Goal: Transaction & Acquisition: Purchase product/service

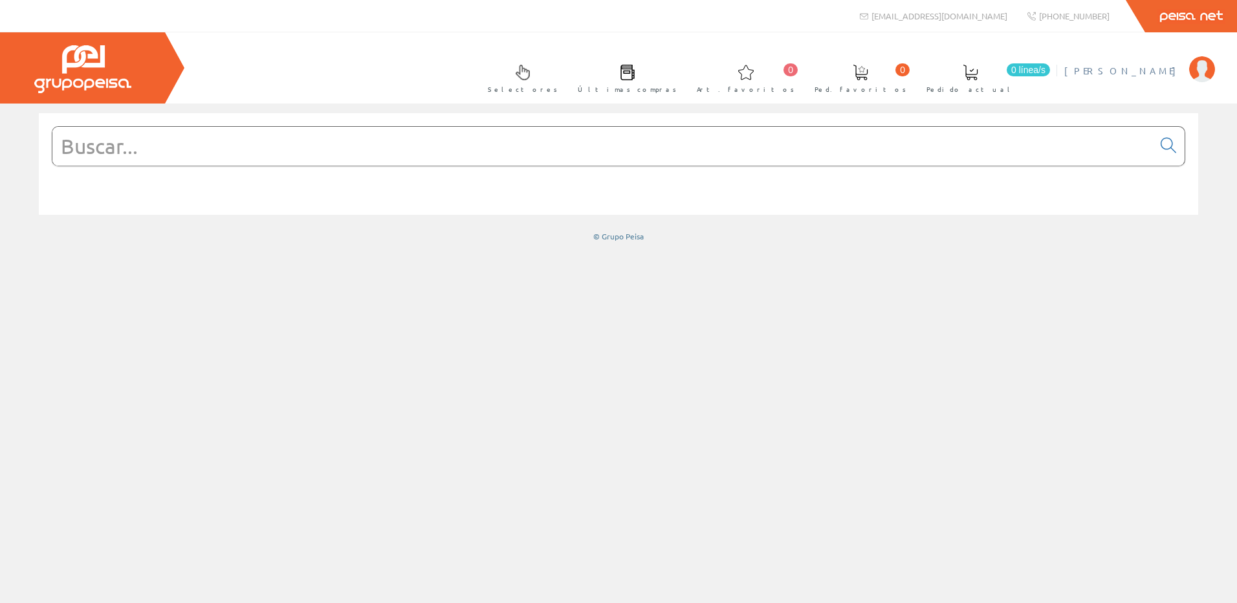
click at [1149, 72] on span "[PERSON_NAME]" at bounding box center [1123, 70] width 118 height 13
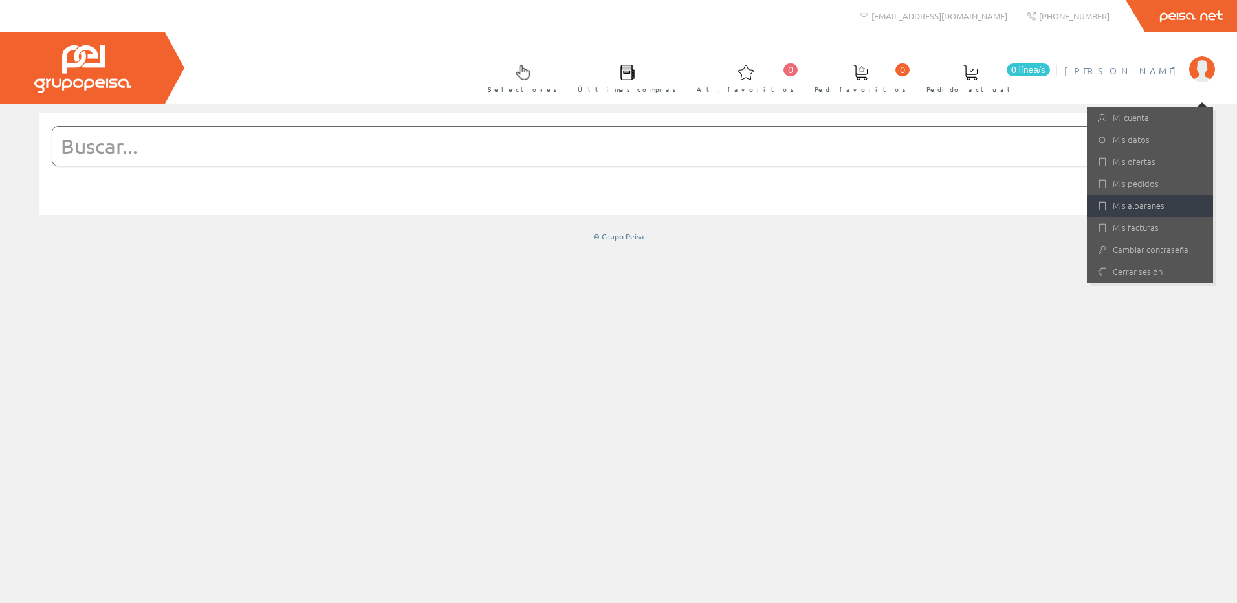
click at [1115, 202] on link "Mis albaranes" at bounding box center [1150, 206] width 126 height 22
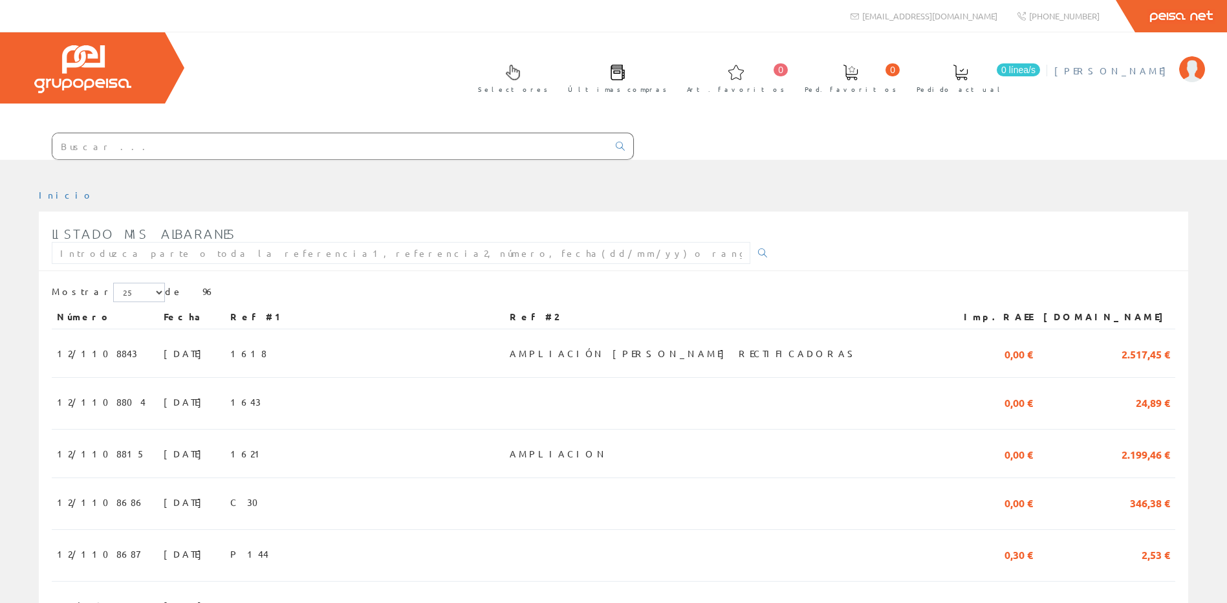
click at [1152, 73] on span "[PERSON_NAME]" at bounding box center [1113, 70] width 118 height 13
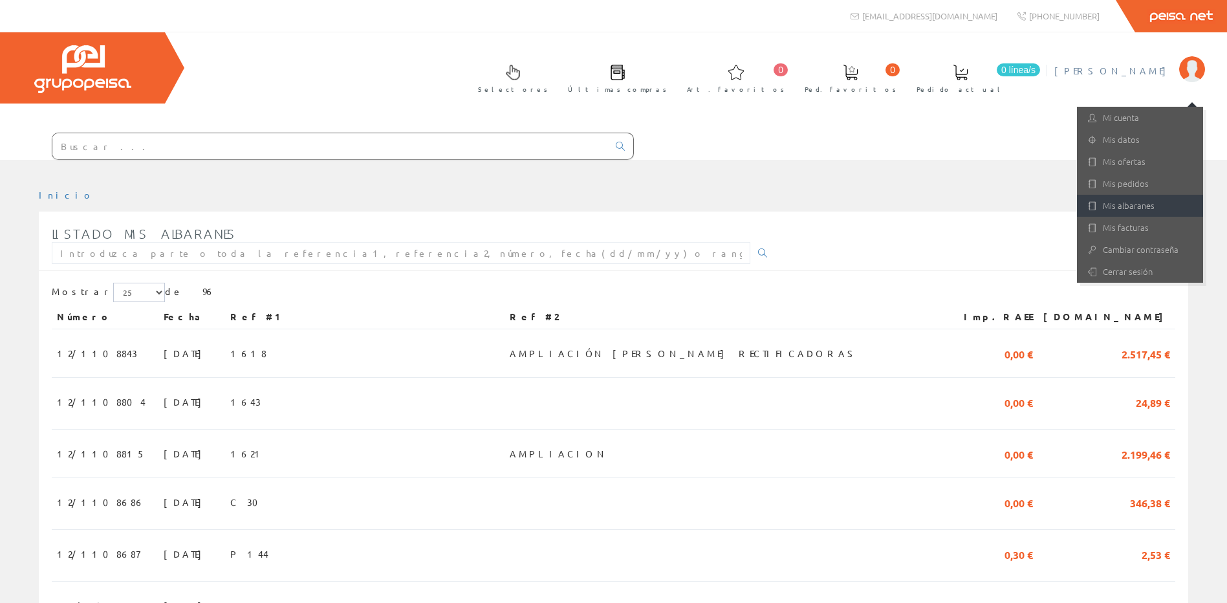
click at [1115, 203] on link "Mis albaranes" at bounding box center [1140, 206] width 126 height 22
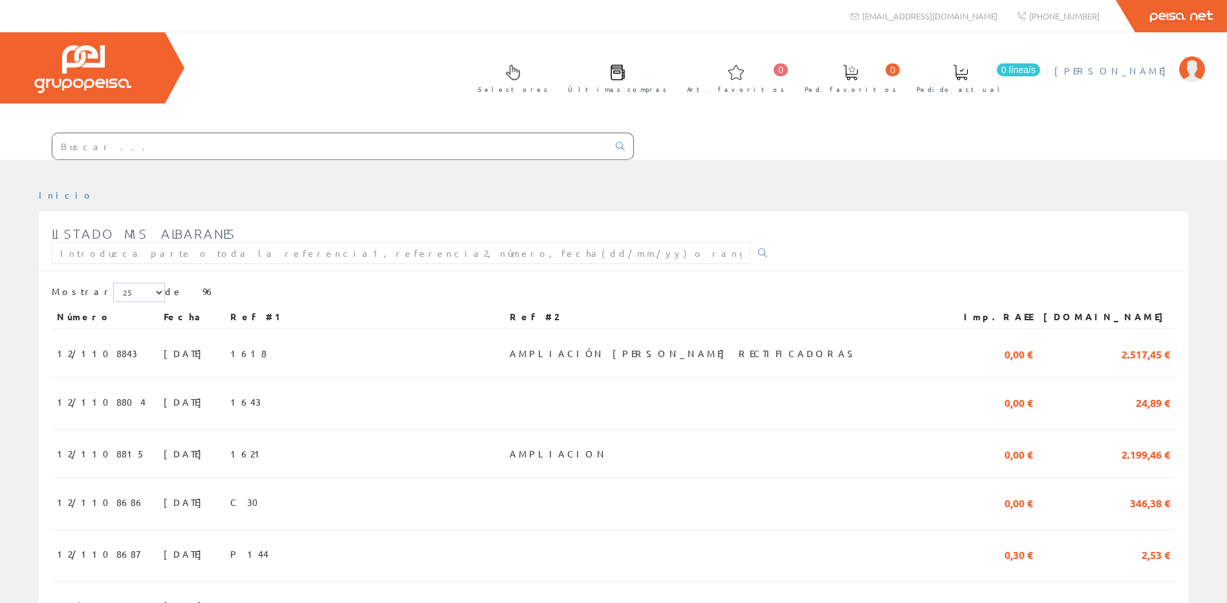
click at [1142, 71] on span "[PERSON_NAME]" at bounding box center [1113, 70] width 118 height 13
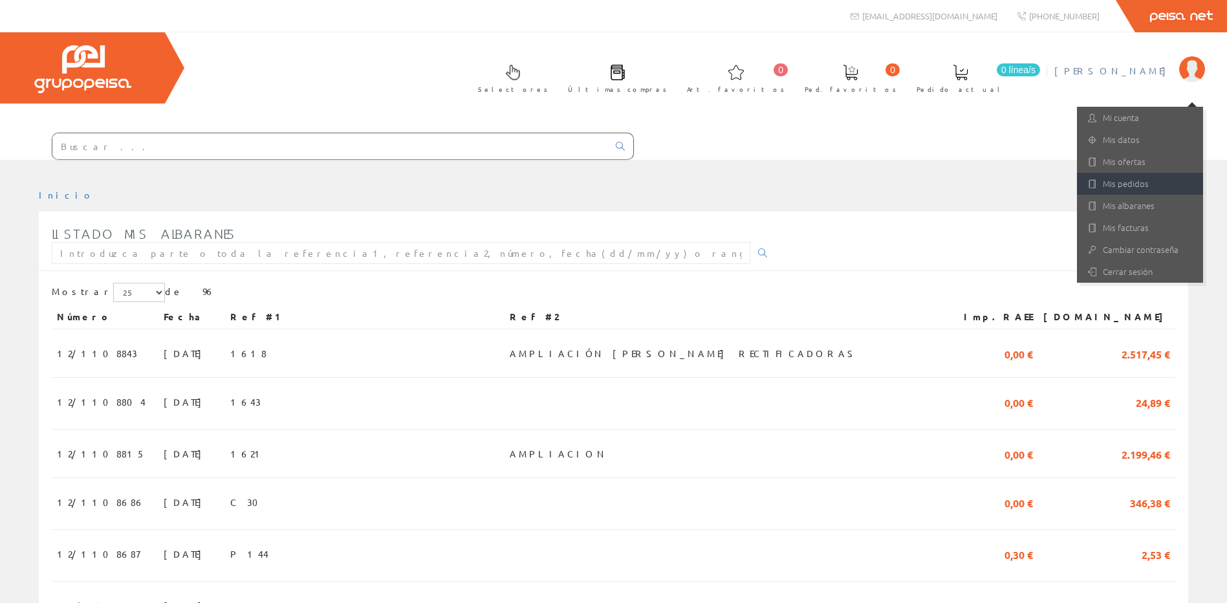
click at [1136, 179] on link "Mis pedidos" at bounding box center [1140, 184] width 126 height 22
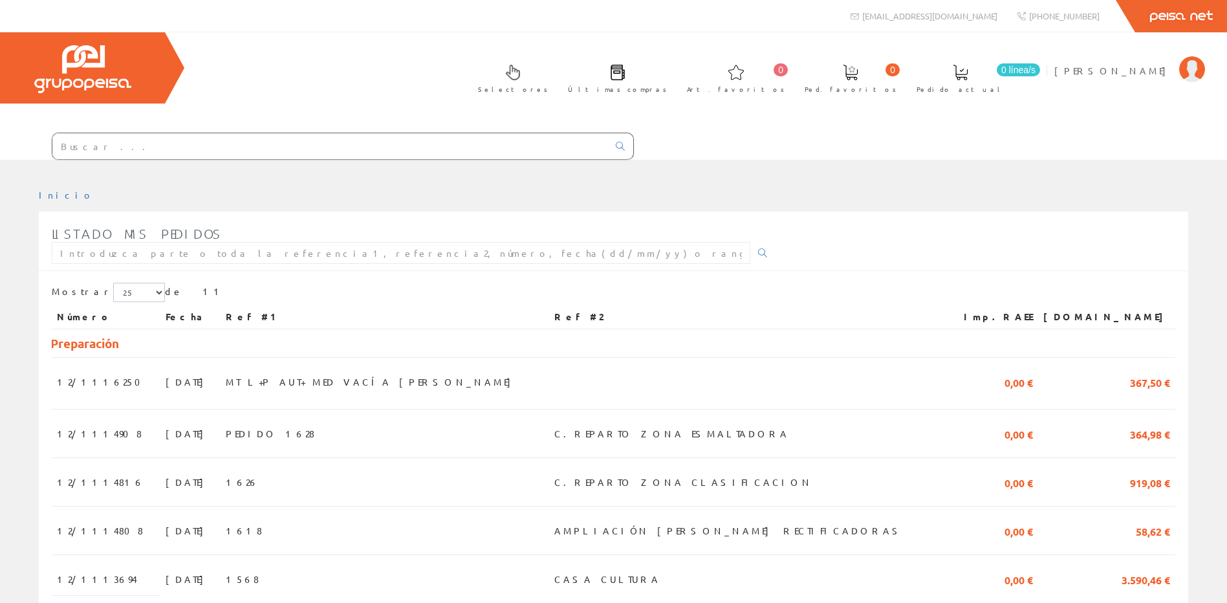
click at [662, 390] on td at bounding box center [745, 384] width 392 height 52
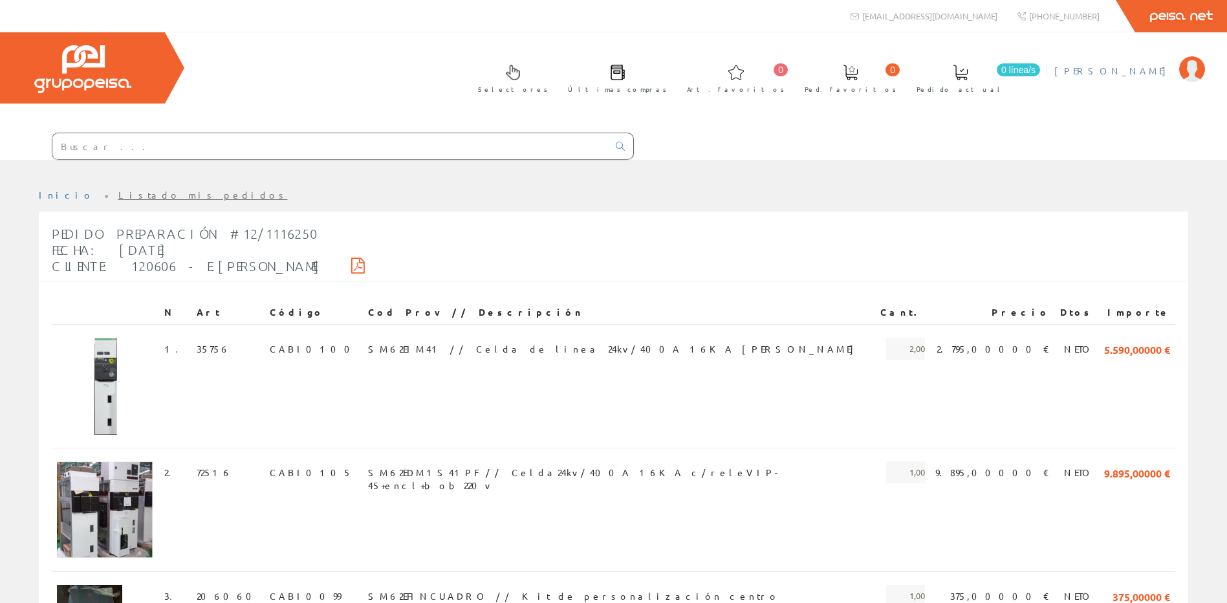
click at [1167, 61] on link "[PERSON_NAME]" at bounding box center [1129, 60] width 151 height 12
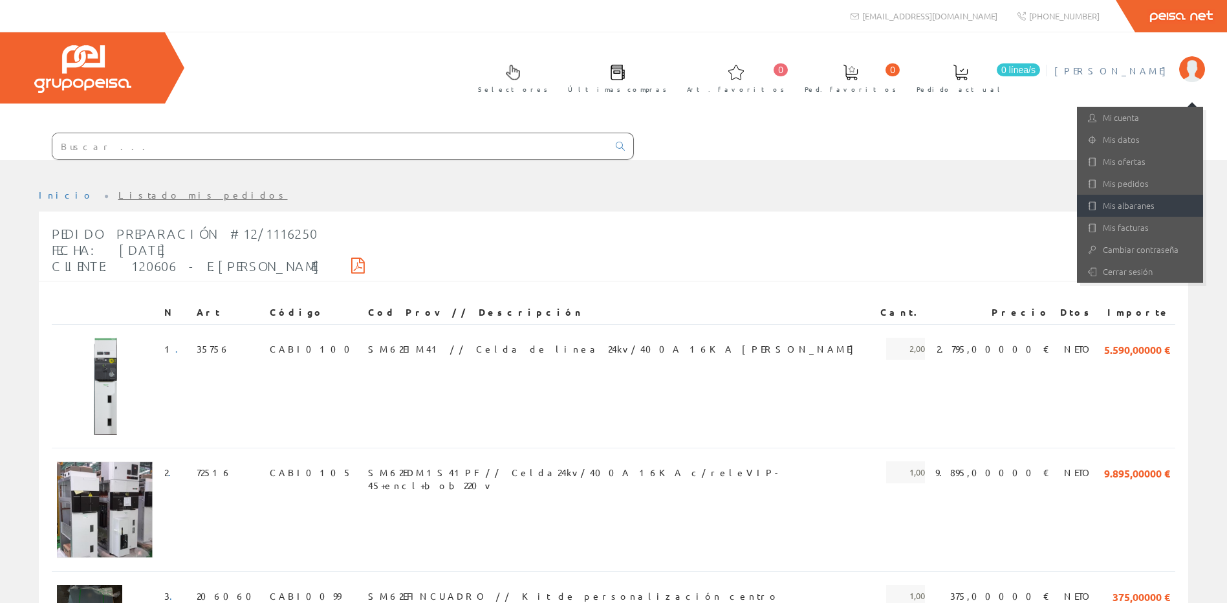
click at [1107, 208] on link "Mis albaranes" at bounding box center [1140, 206] width 126 height 22
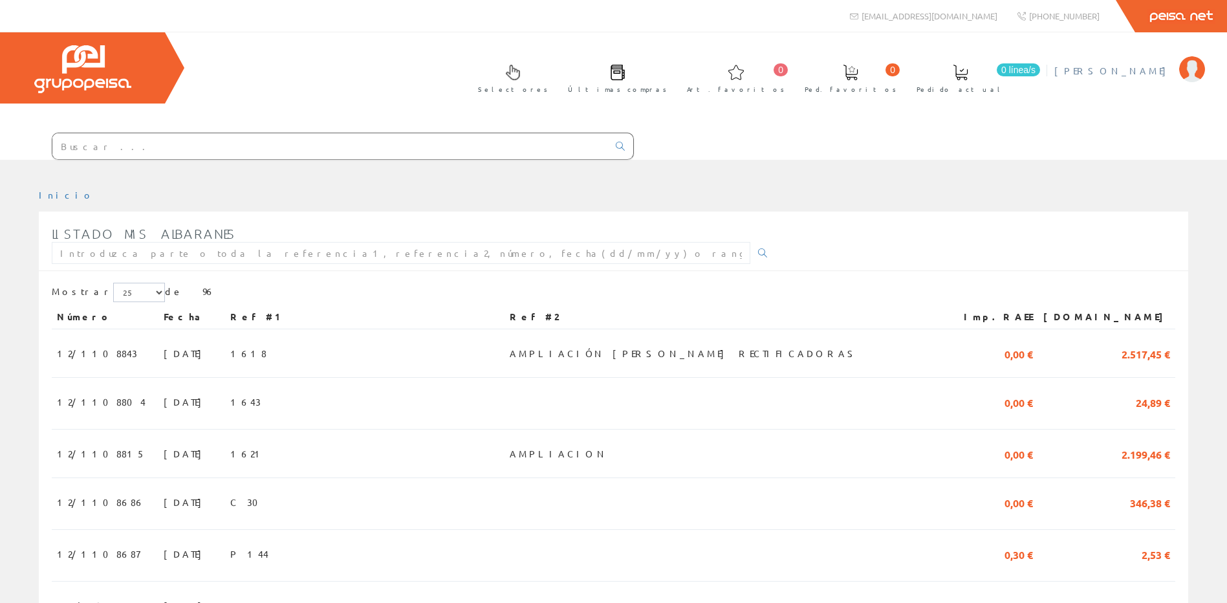
click at [1153, 62] on link "[PERSON_NAME]" at bounding box center [1129, 60] width 151 height 12
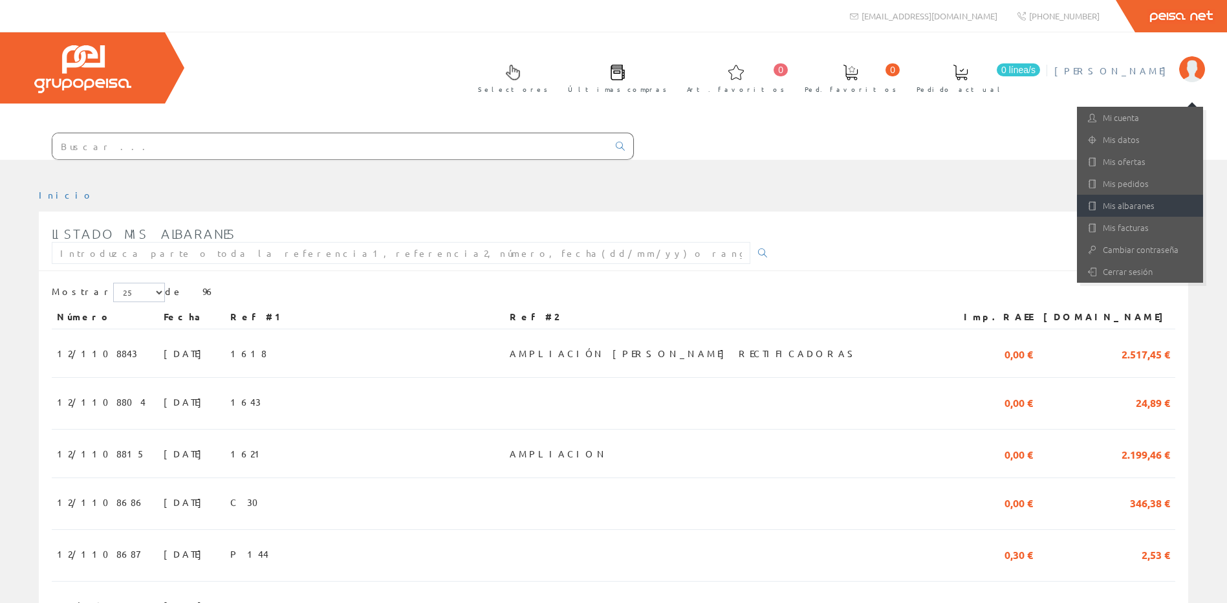
click at [1146, 208] on link "Mis albaranes" at bounding box center [1140, 206] width 126 height 22
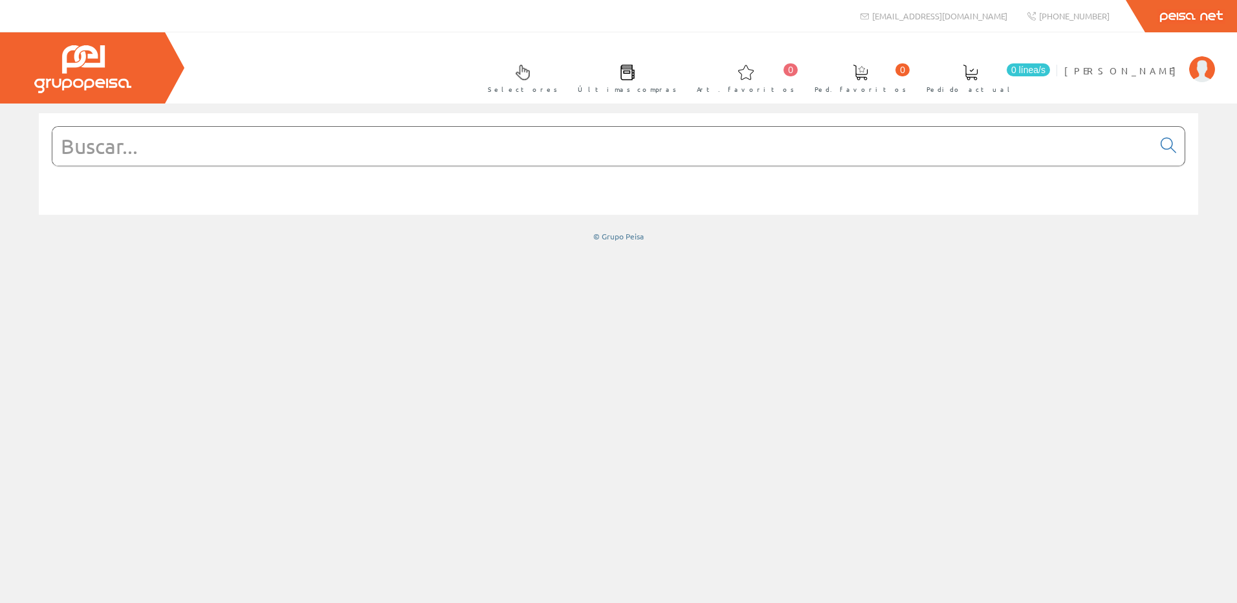
click at [558, 153] on input "text" at bounding box center [602, 146] width 1100 height 39
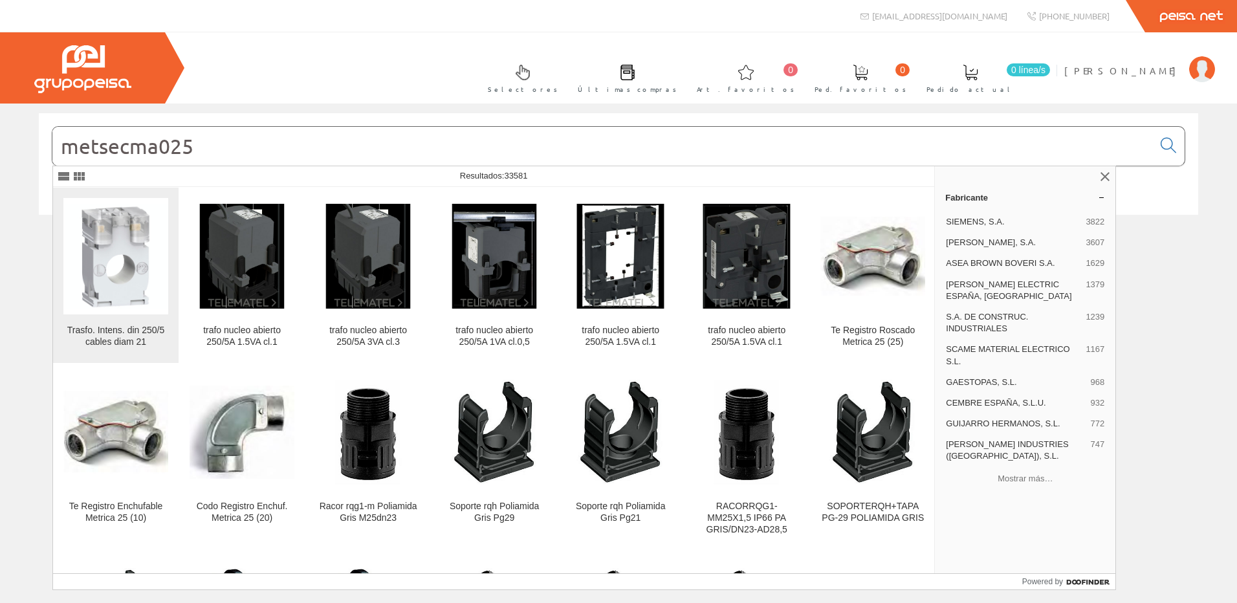
type input "metsecma025"
click at [137, 303] on img at bounding box center [115, 256] width 105 height 105
drag, startPoint x: 239, startPoint y: 142, endPoint x: 97, endPoint y: 157, distance: 143.1
click at [0, 146] on html "[EMAIL_ADDRESS][DOMAIN_NAME] [PHONE_NUMBER] 0 0" at bounding box center [618, 301] width 1237 height 603
click at [226, 140] on input "metsecma025" at bounding box center [602, 146] width 1100 height 39
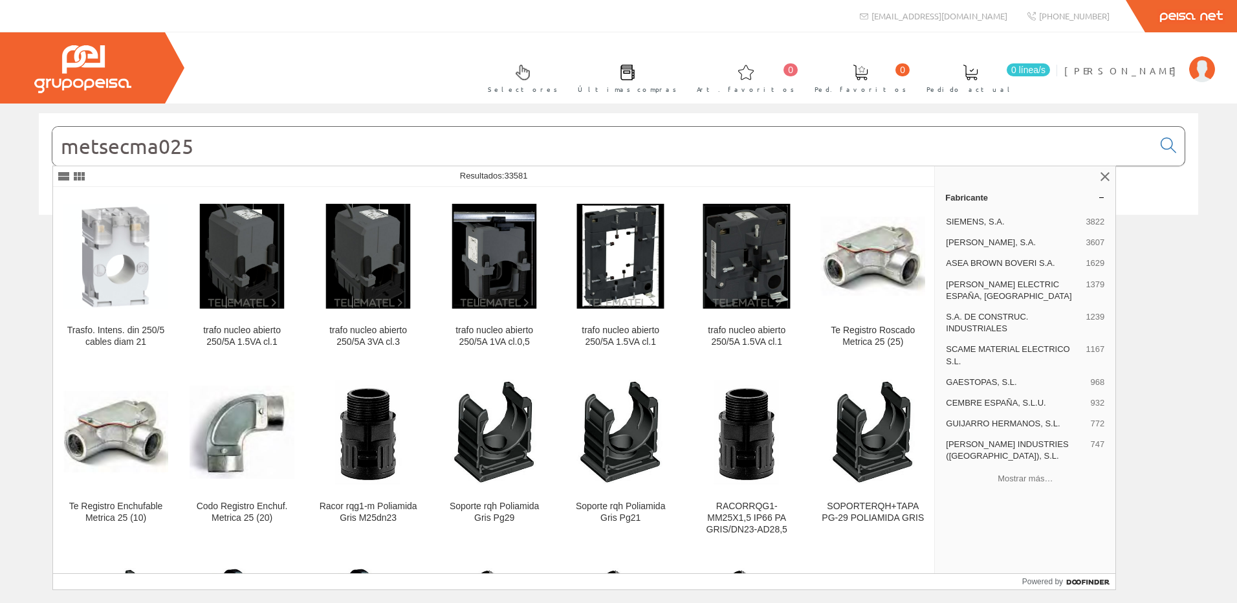
click at [136, 143] on input "metsecma025" at bounding box center [602, 146] width 1100 height 39
click at [129, 149] on input "metsecma025" at bounding box center [602, 146] width 1100 height 39
type input "metsect5ma025"
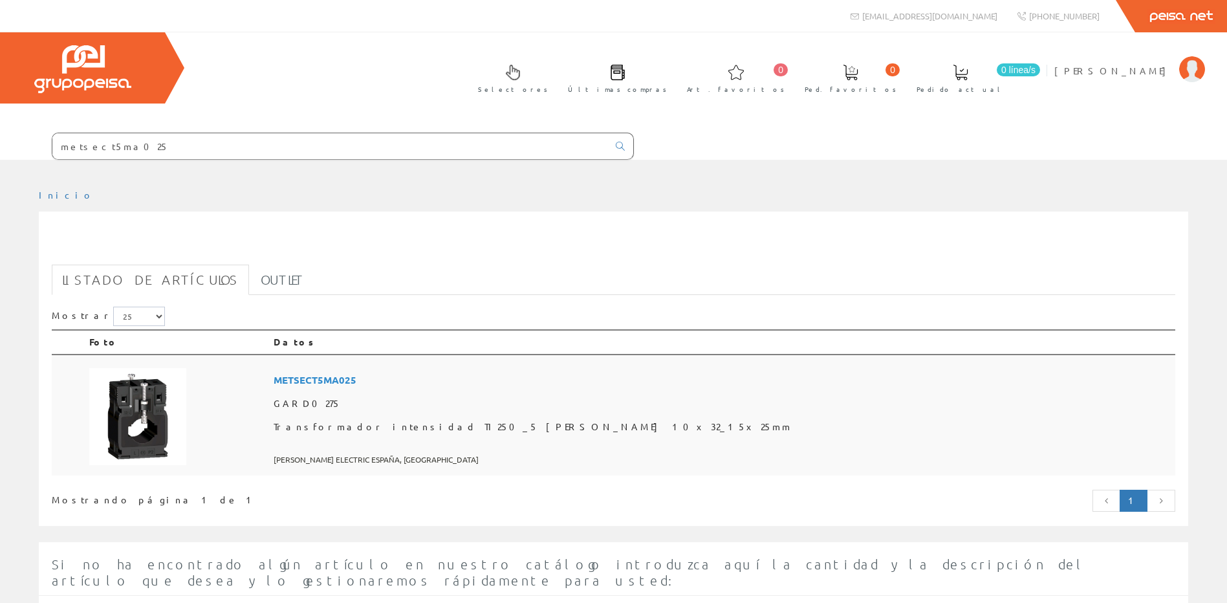
click at [543, 418] on span "Transformador intensidad TI250_5 [PERSON_NAME] 10x32_15x25mm" at bounding box center [722, 426] width 897 height 23
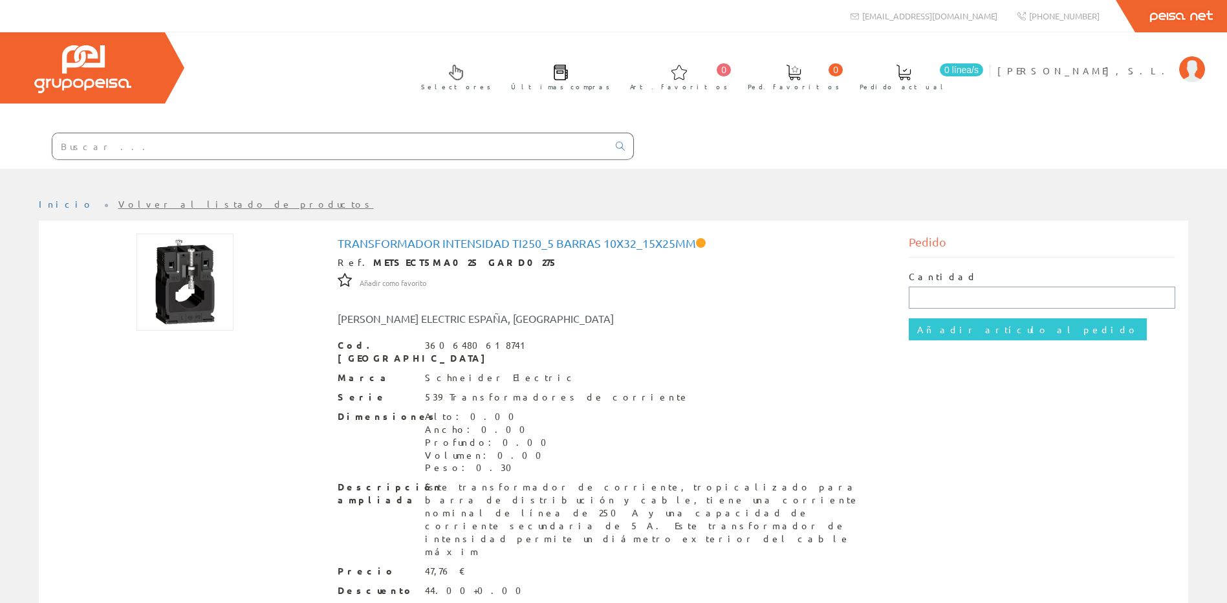
click at [1016, 297] on input "text" at bounding box center [1042, 298] width 267 height 22
type input "6"
click at [941, 331] on input "Añadir artículo al pedido" at bounding box center [1028, 329] width 238 height 22
